Goal: Navigation & Orientation: Find specific page/section

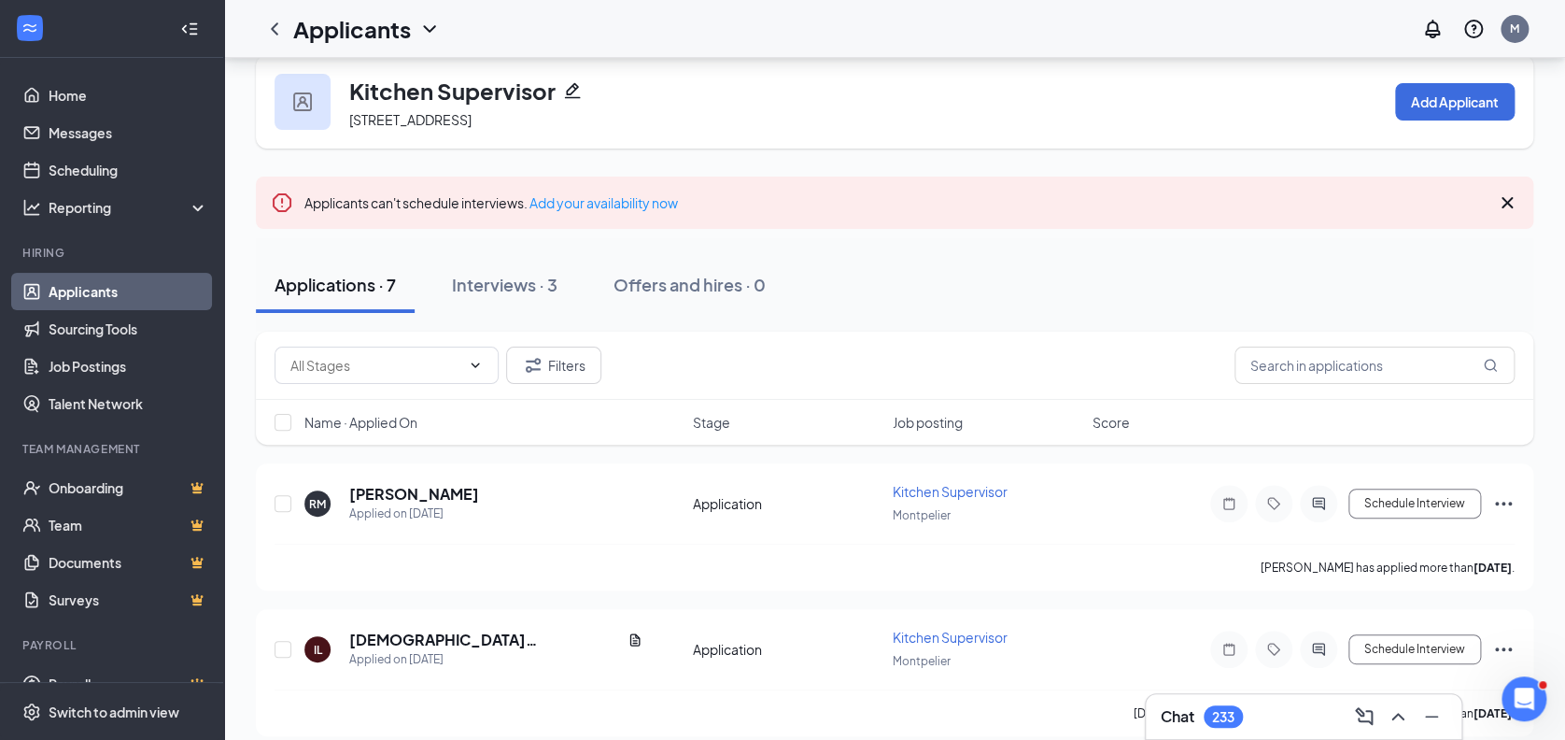
scroll to position [16, 0]
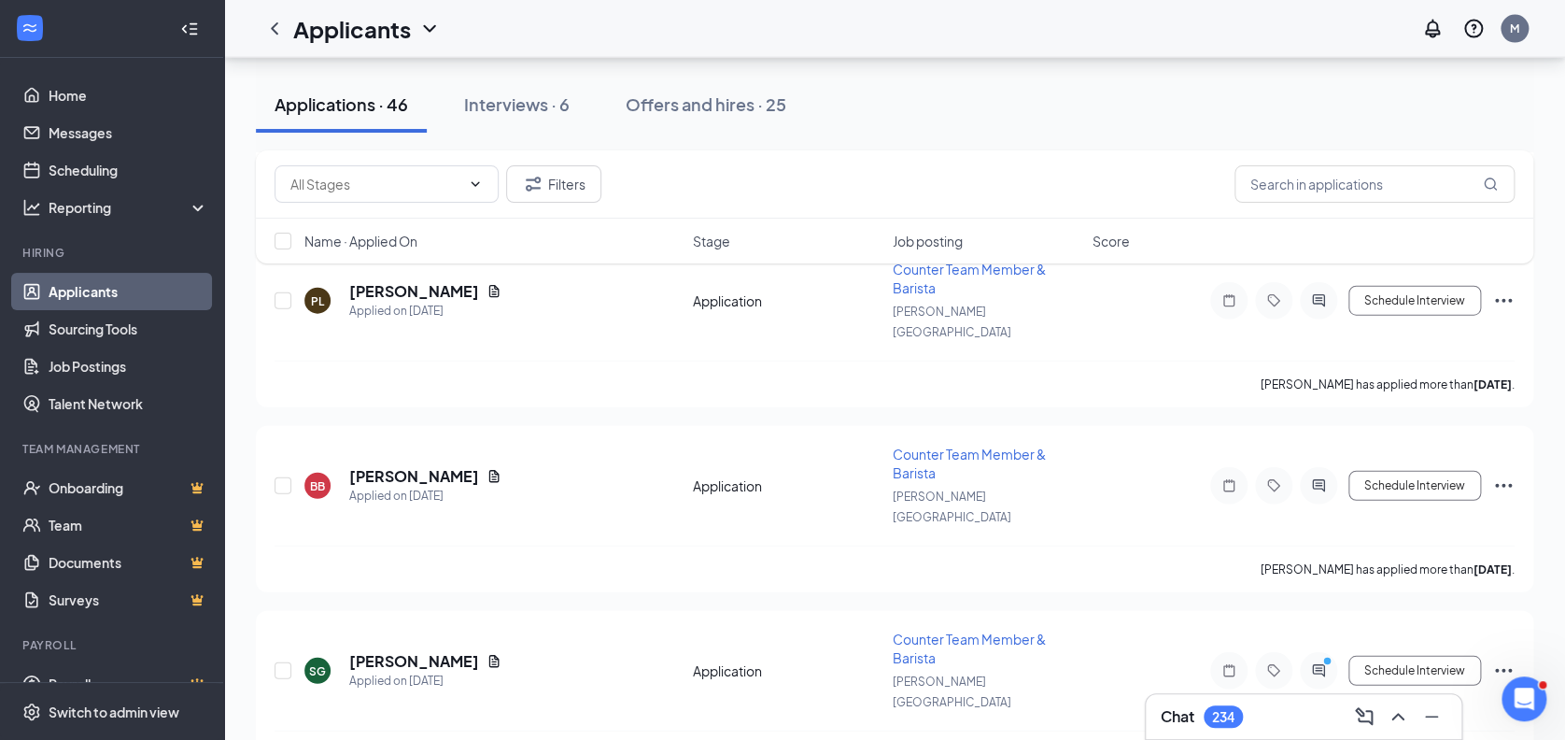
scroll to position [2297, 0]
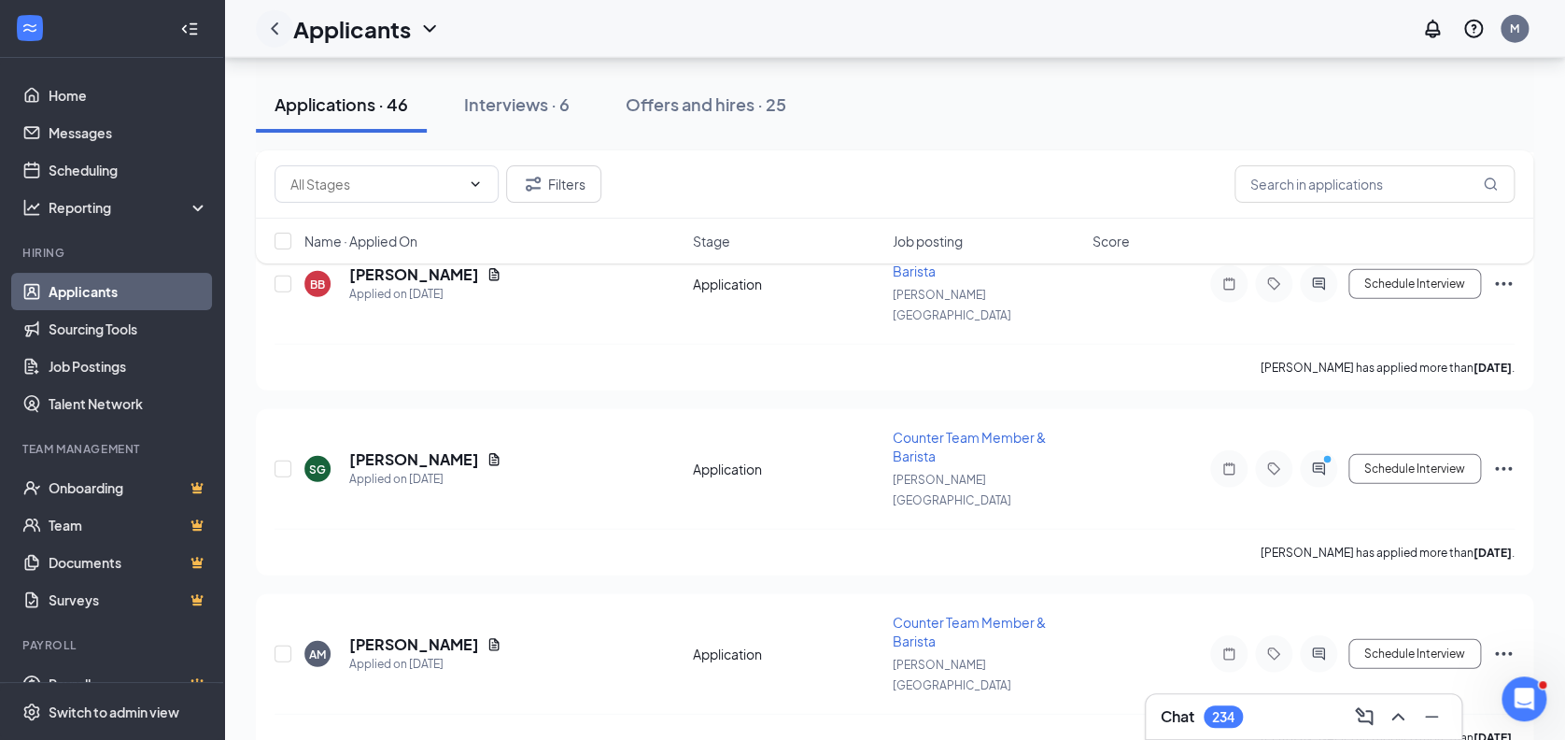
click at [270, 33] on icon "ChevronLeft" at bounding box center [274, 29] width 22 height 22
